Goal: Task Accomplishment & Management: Manage account settings

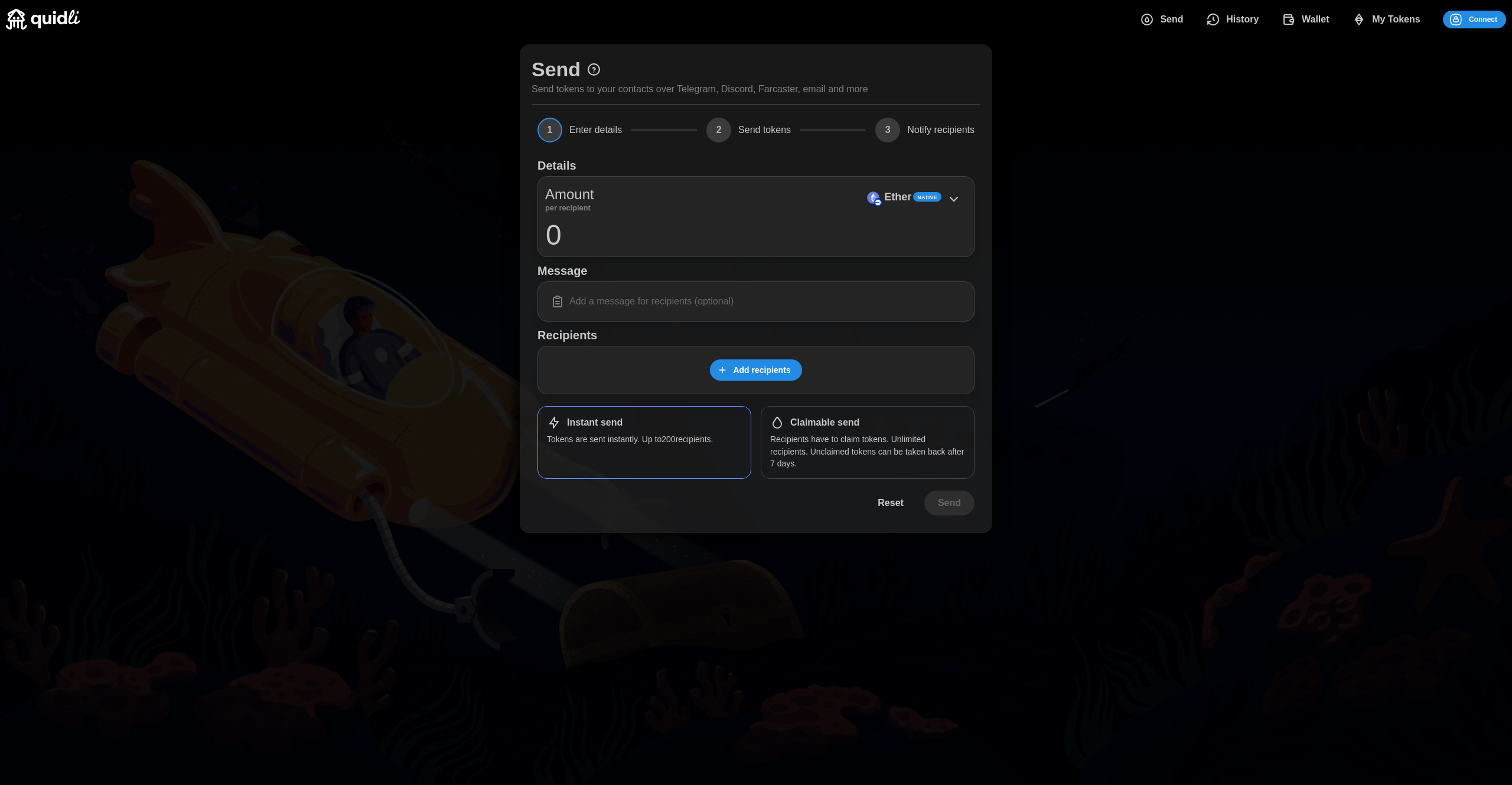
click at [1283, 23] on icon "dots" at bounding box center [1289, 19] width 14 height 14
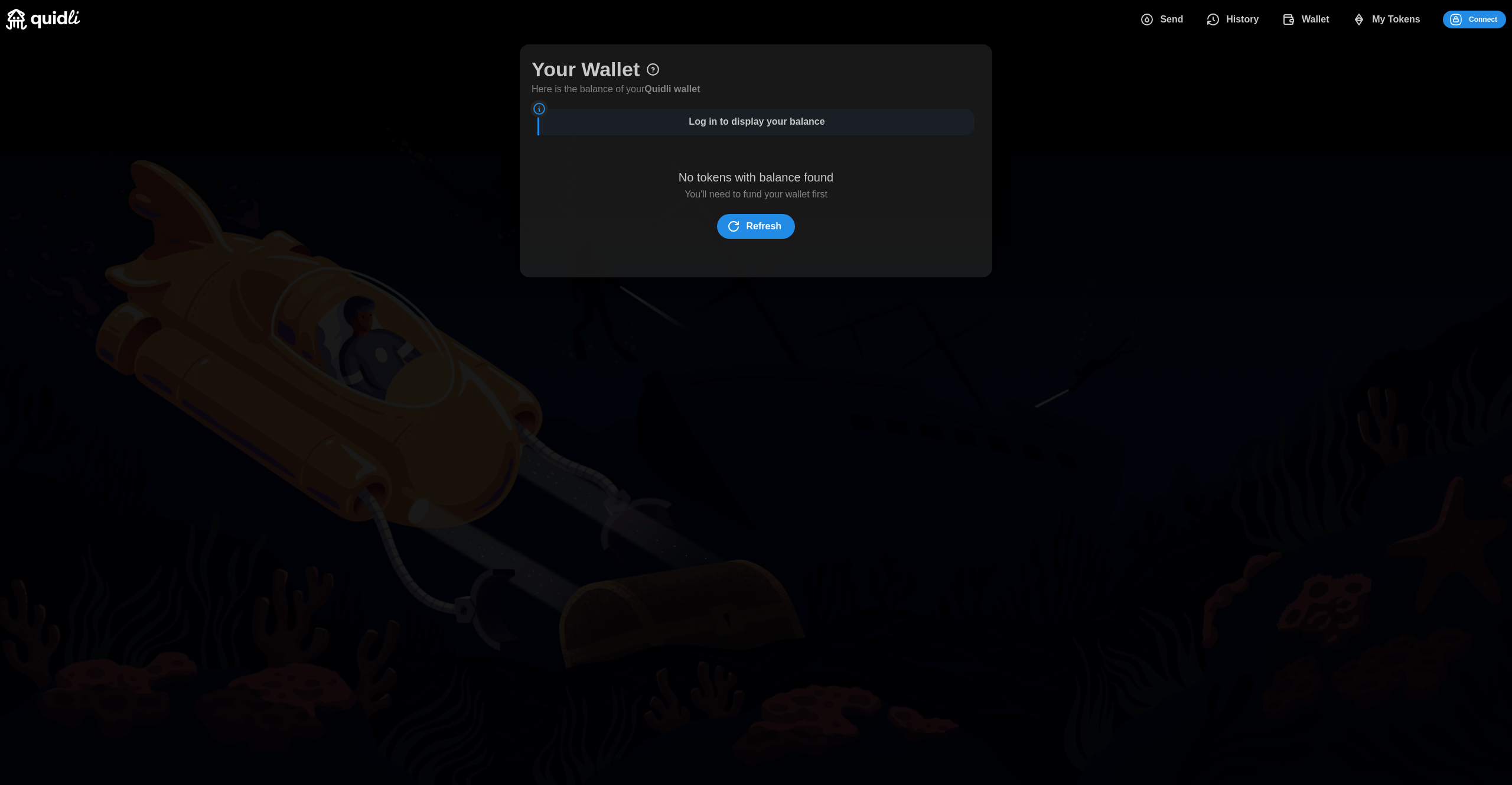
click at [1132, 28] on div "Send History Wallet My Tokens" at bounding box center [1282, 19] width 303 height 25
click at [1190, 22] on button "Send" at bounding box center [1164, 19] width 66 height 25
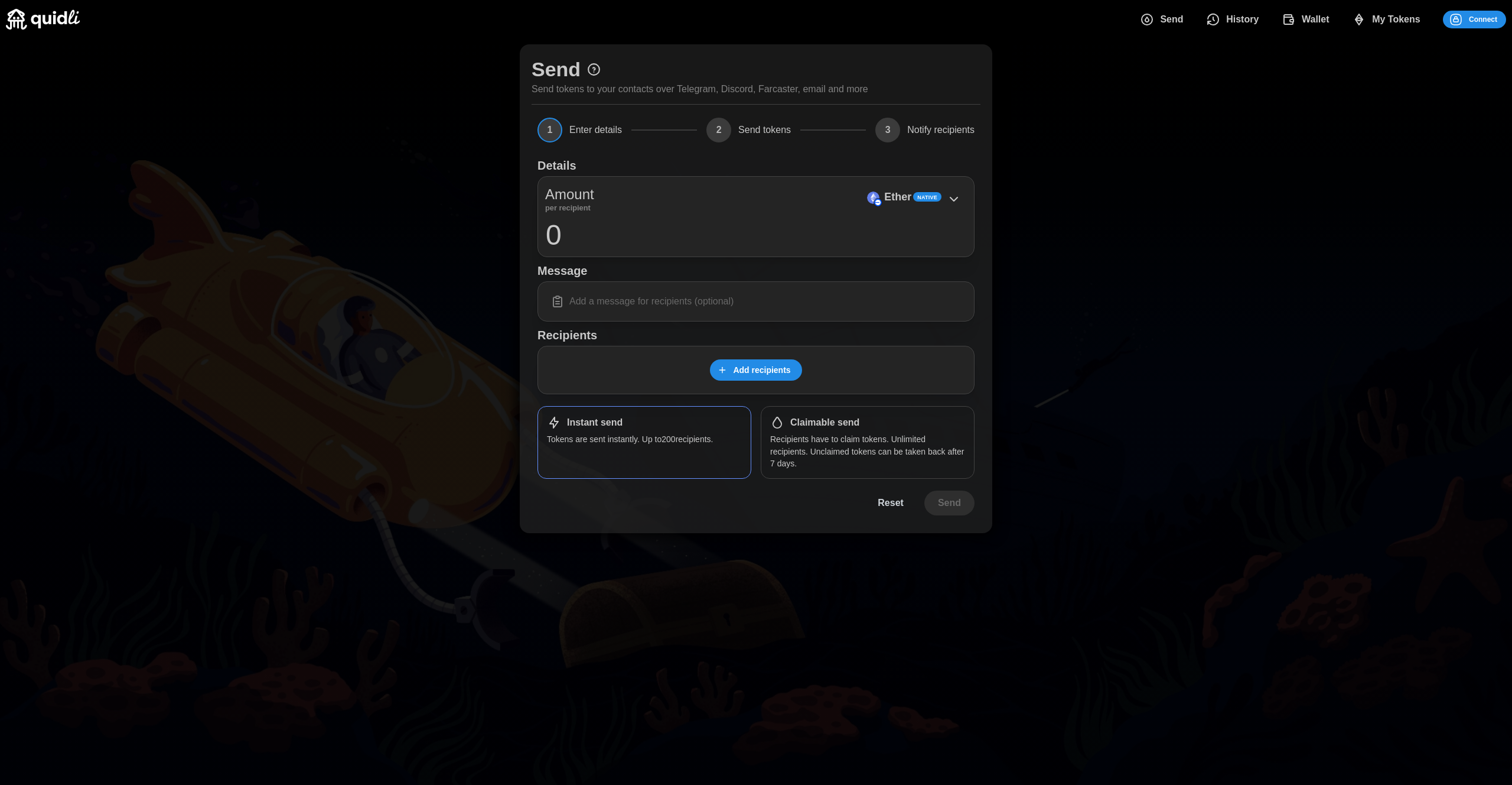
click at [1225, 22] on span "History" at bounding box center [1232, 19] width 52 height 24
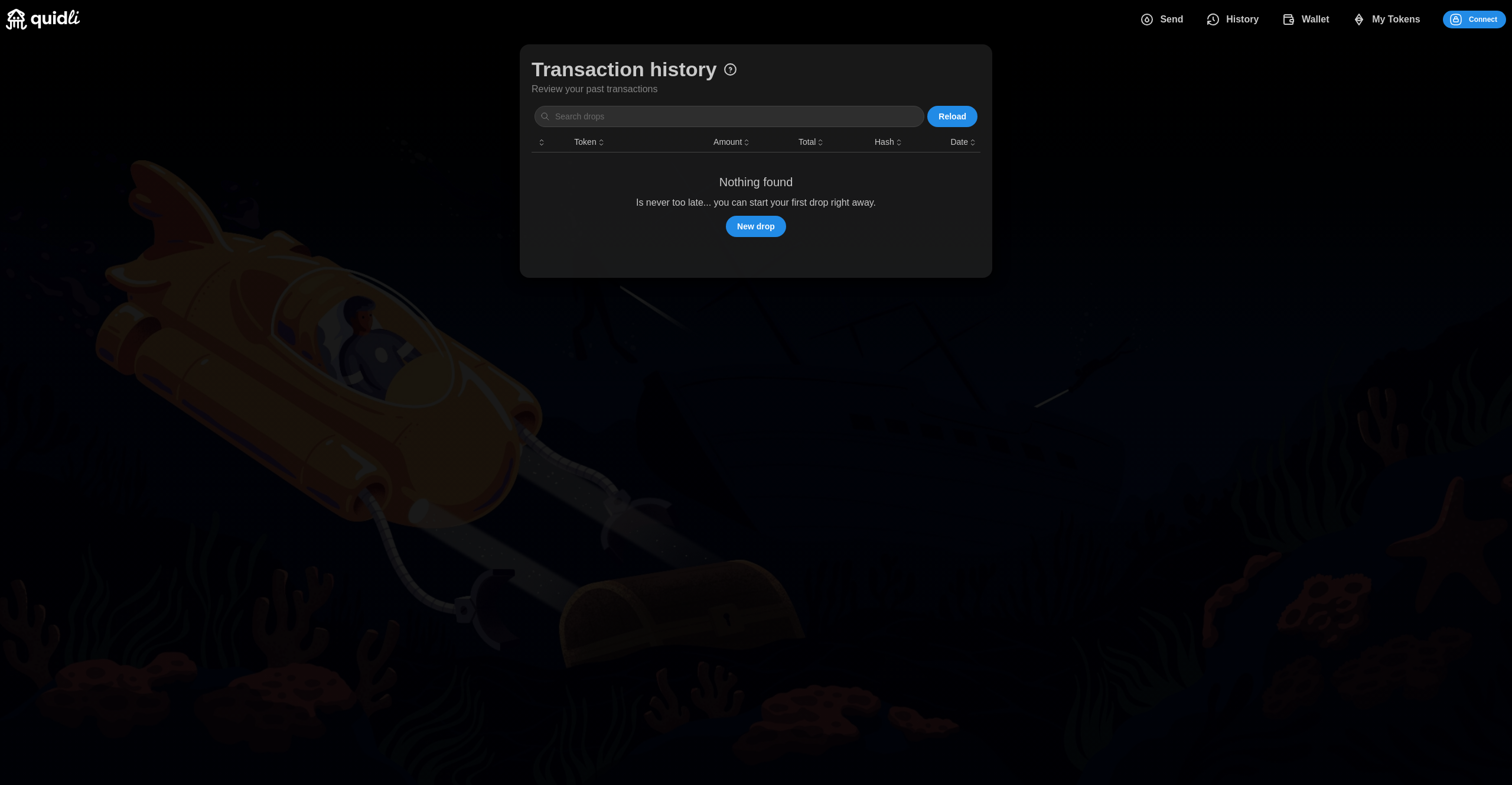
click at [1343, 160] on div "Transaction history Review your past transactions Reload Token Amount Total Has…" at bounding box center [756, 161] width 1512 height 245
